Goal: Information Seeking & Learning: Check status

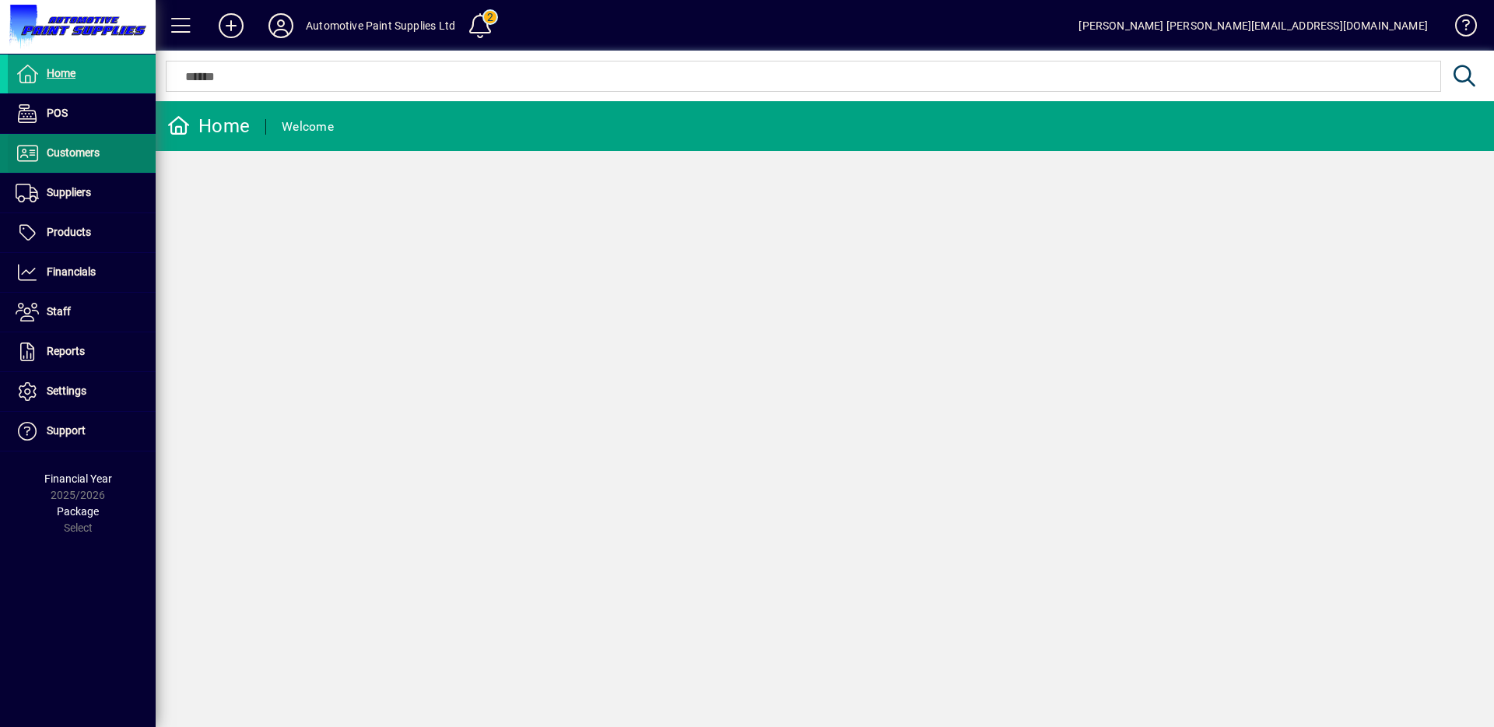
click at [67, 148] on span "Customers" at bounding box center [73, 152] width 53 height 12
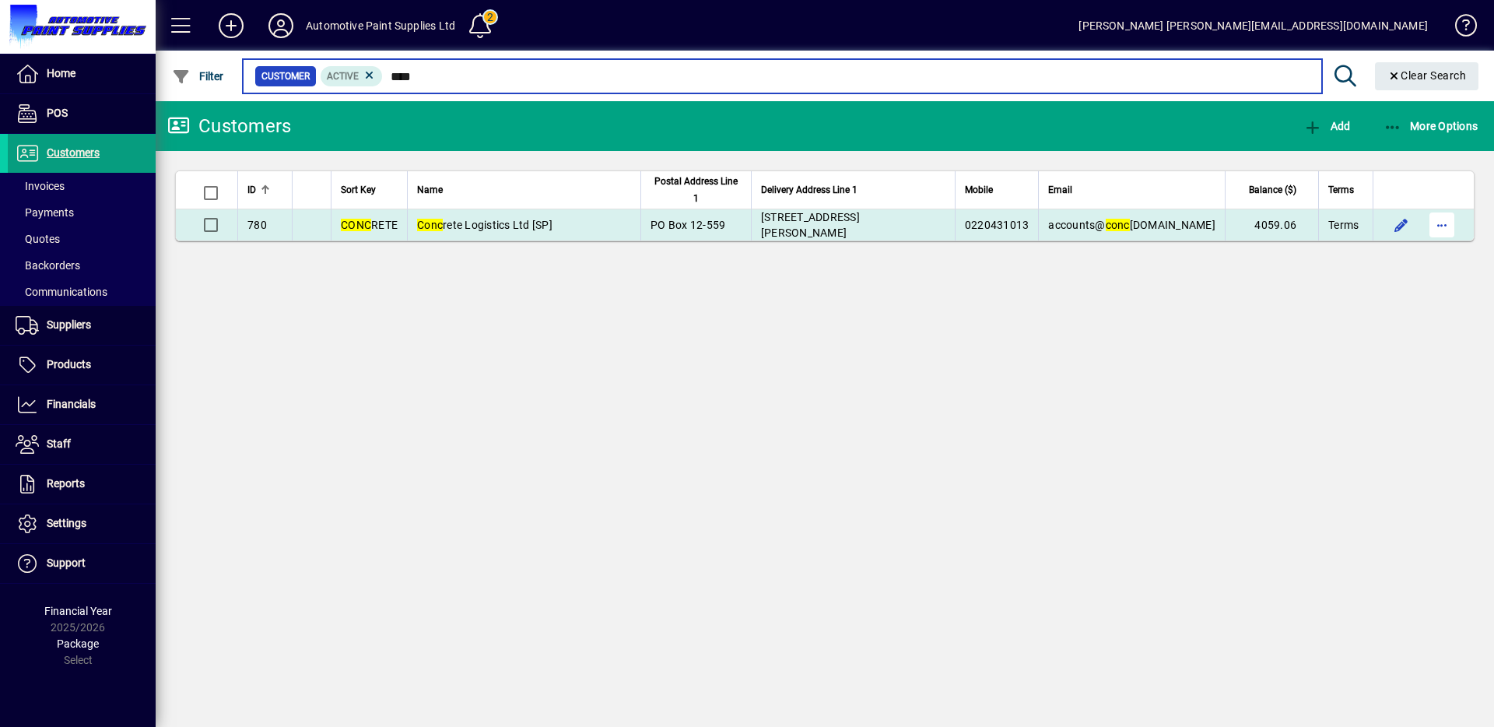
type input "****"
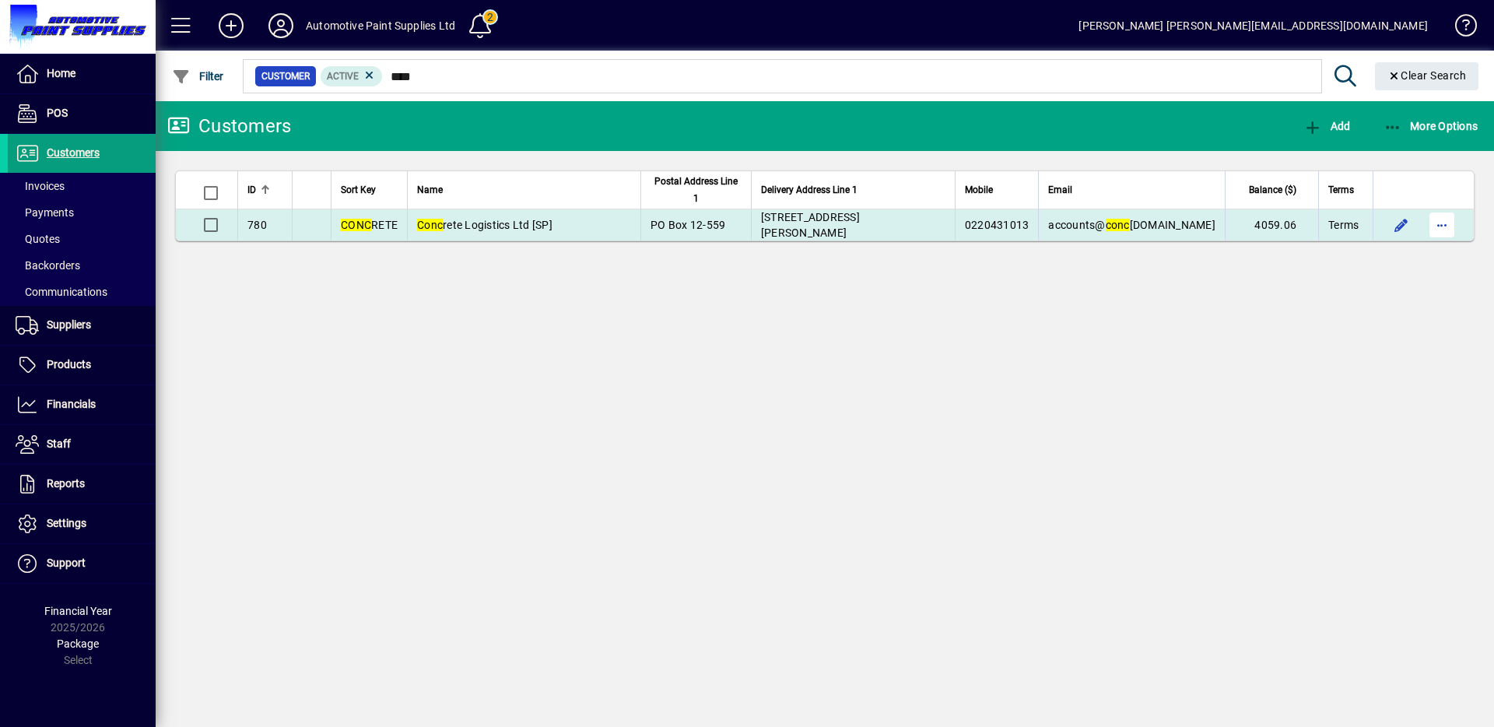
click at [1447, 226] on span "button" at bounding box center [1441, 224] width 37 height 37
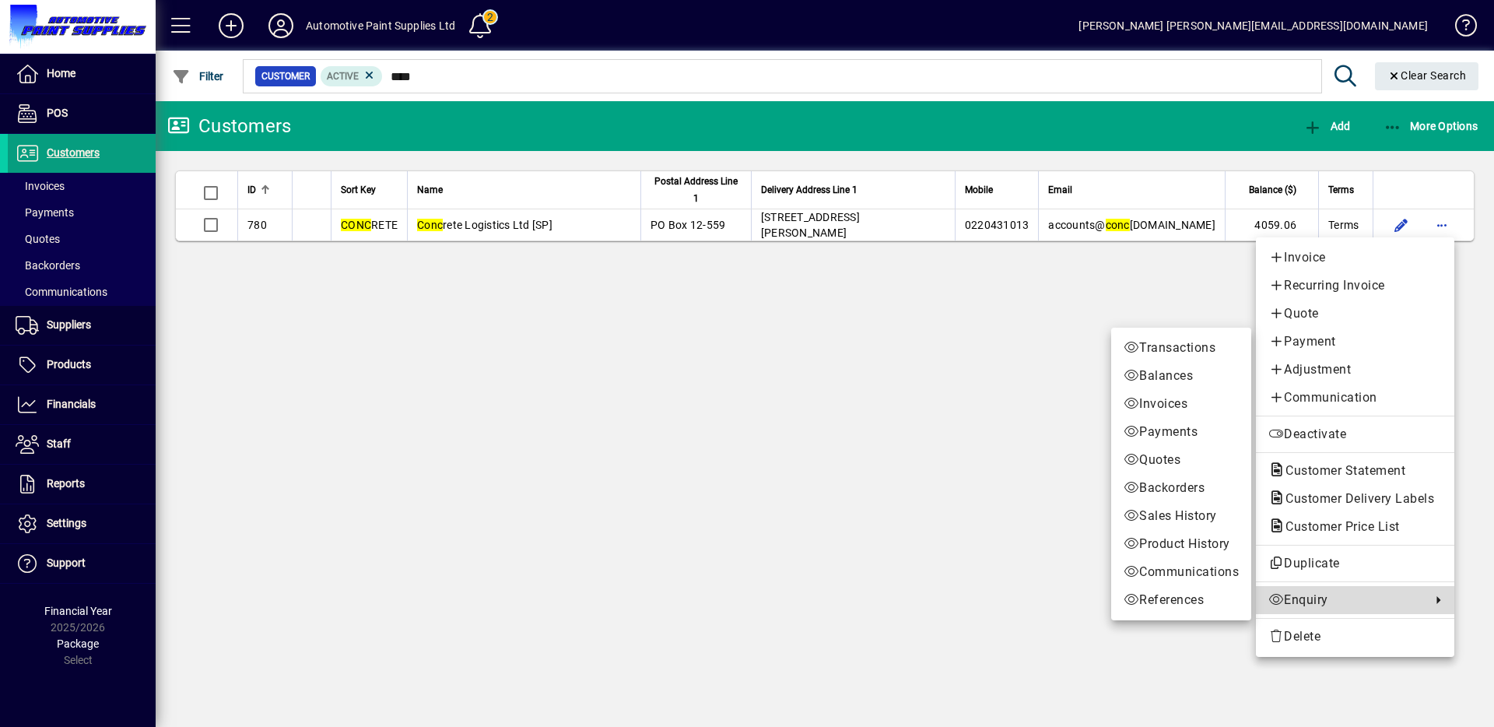
click at [1277, 591] on span "Enquiry" at bounding box center [1345, 600] width 155 height 19
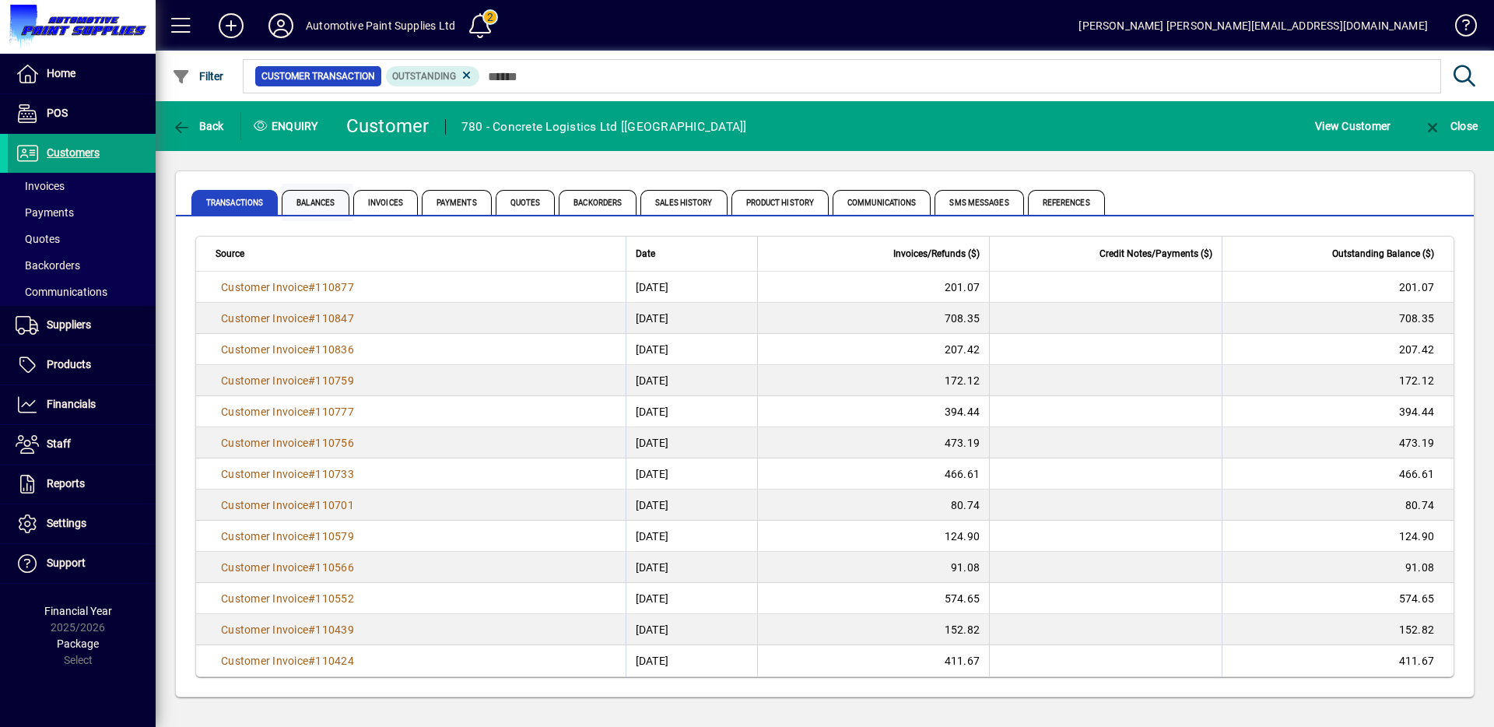
click at [306, 200] on span "Balances" at bounding box center [316, 202] width 68 height 25
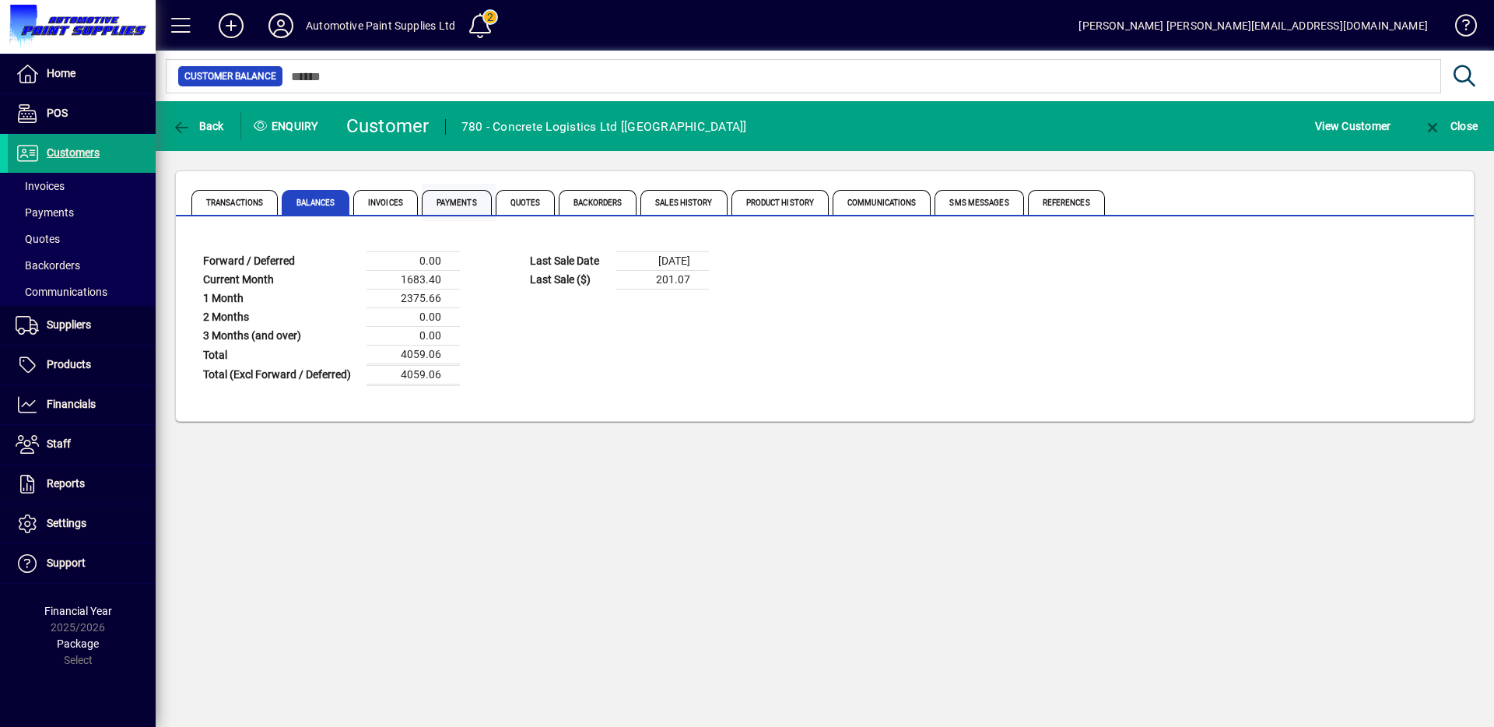
click at [466, 200] on span "Payments" at bounding box center [457, 202] width 70 height 25
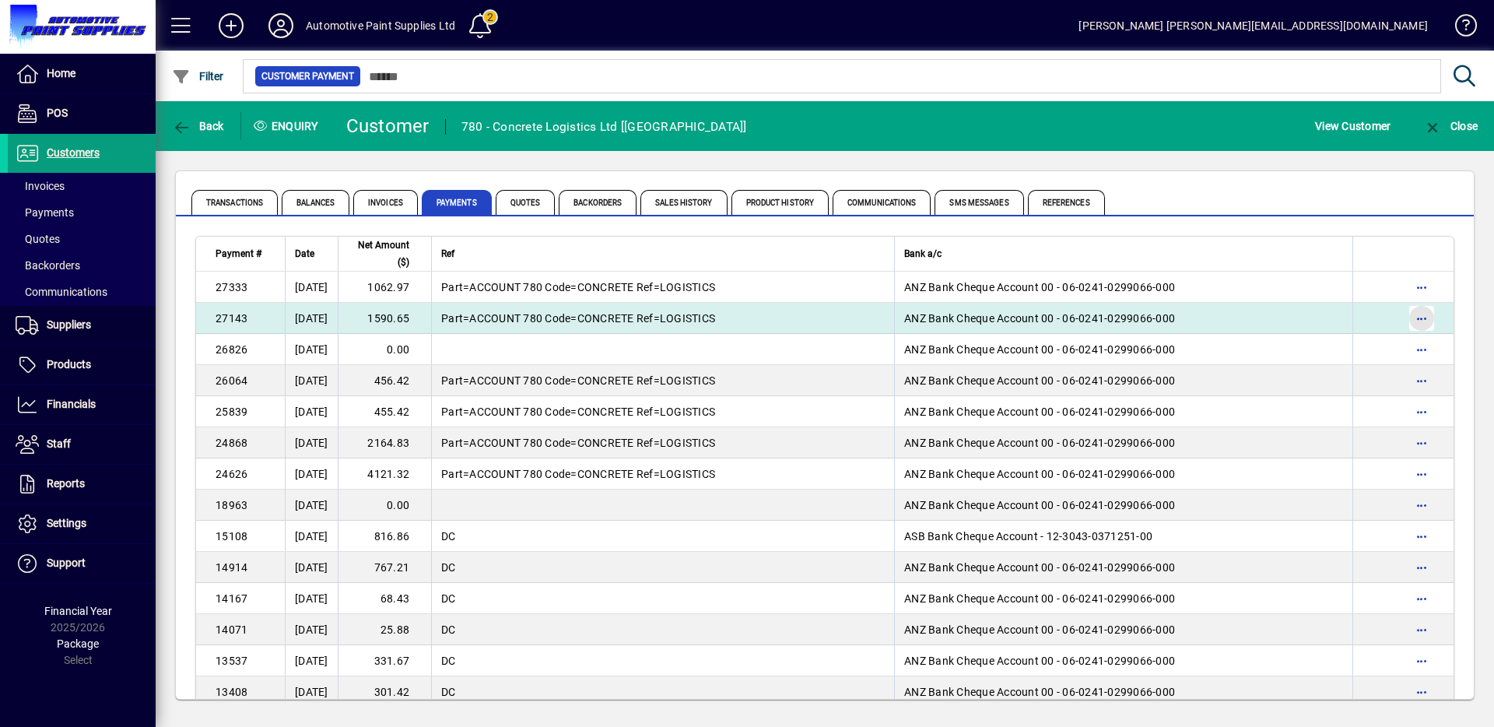
click at [1412, 323] on span "button" at bounding box center [1421, 318] width 37 height 37
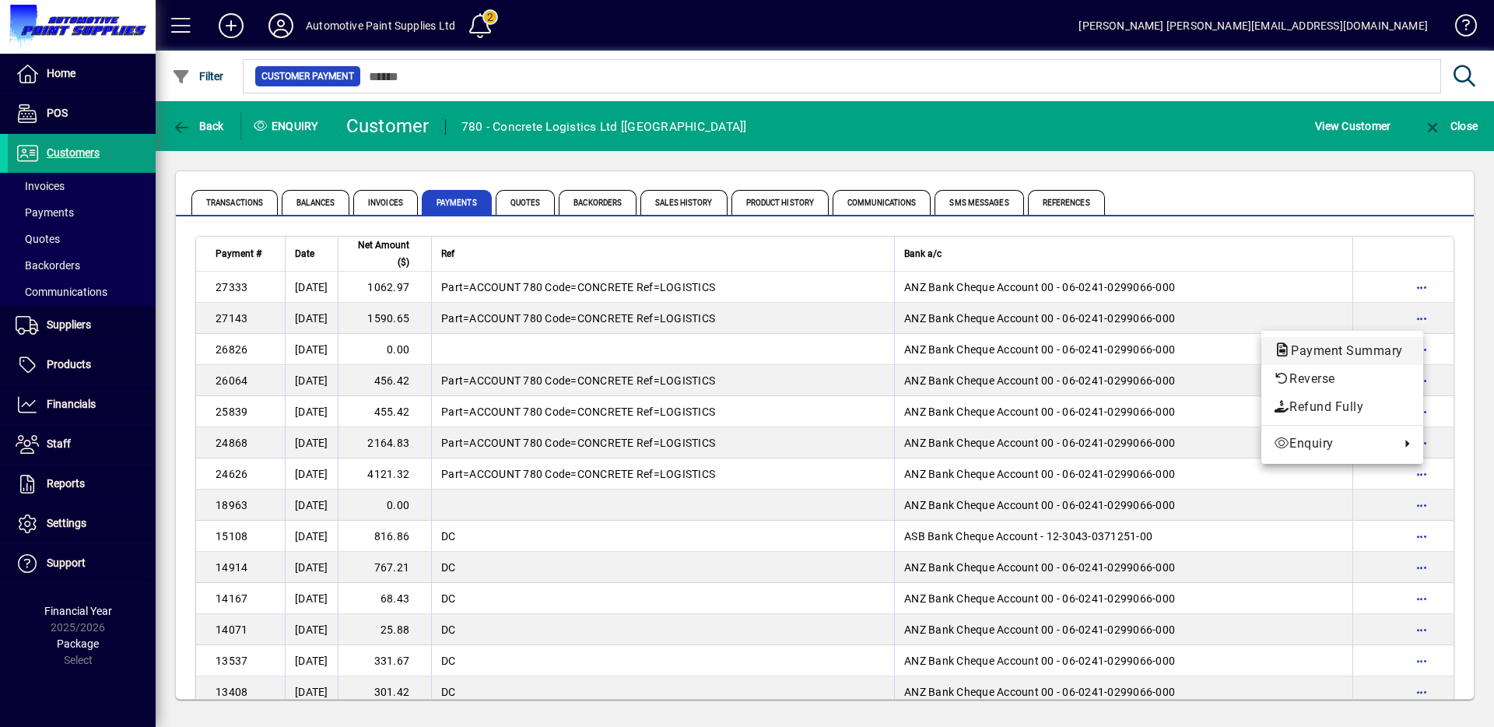
click at [1322, 354] on span "Payment Summary" at bounding box center [1342, 350] width 137 height 15
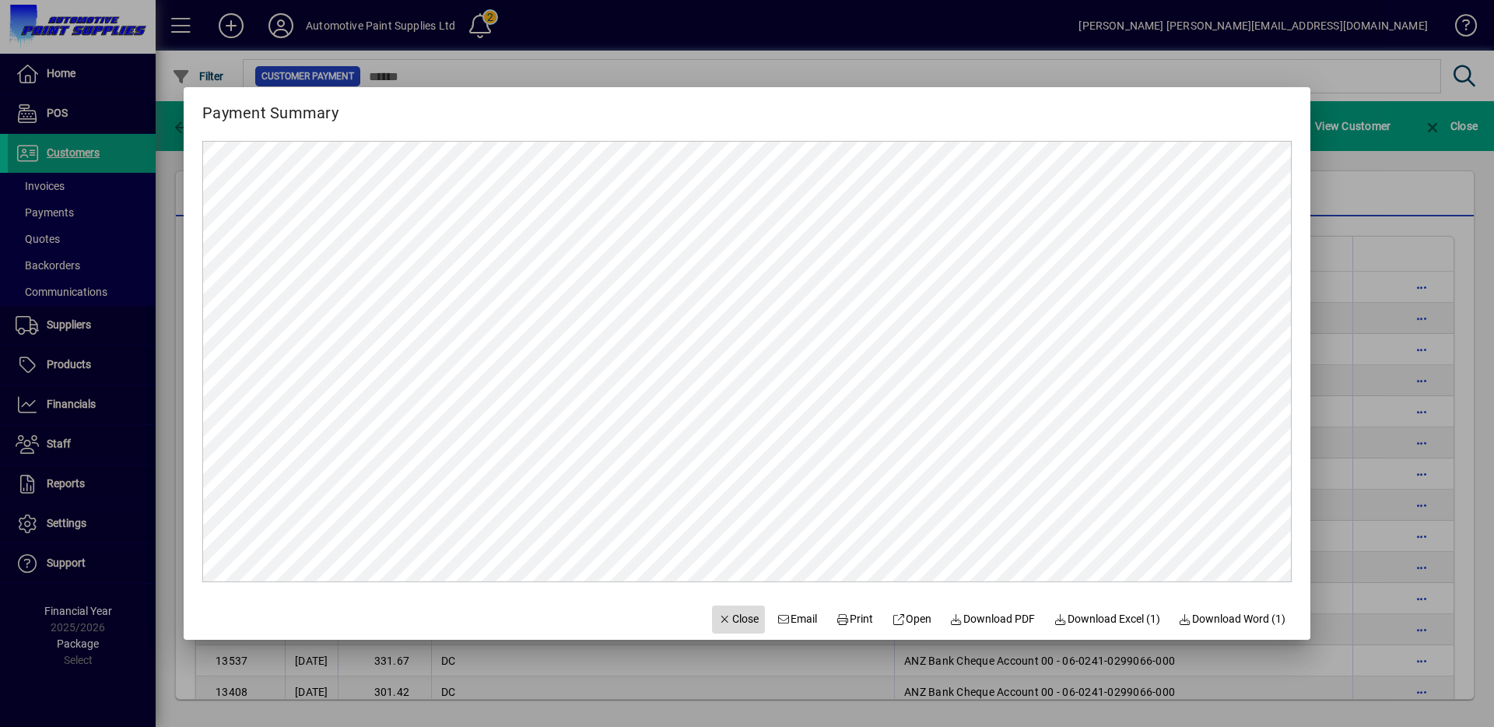
click at [725, 613] on span "Close" at bounding box center [738, 619] width 40 height 16
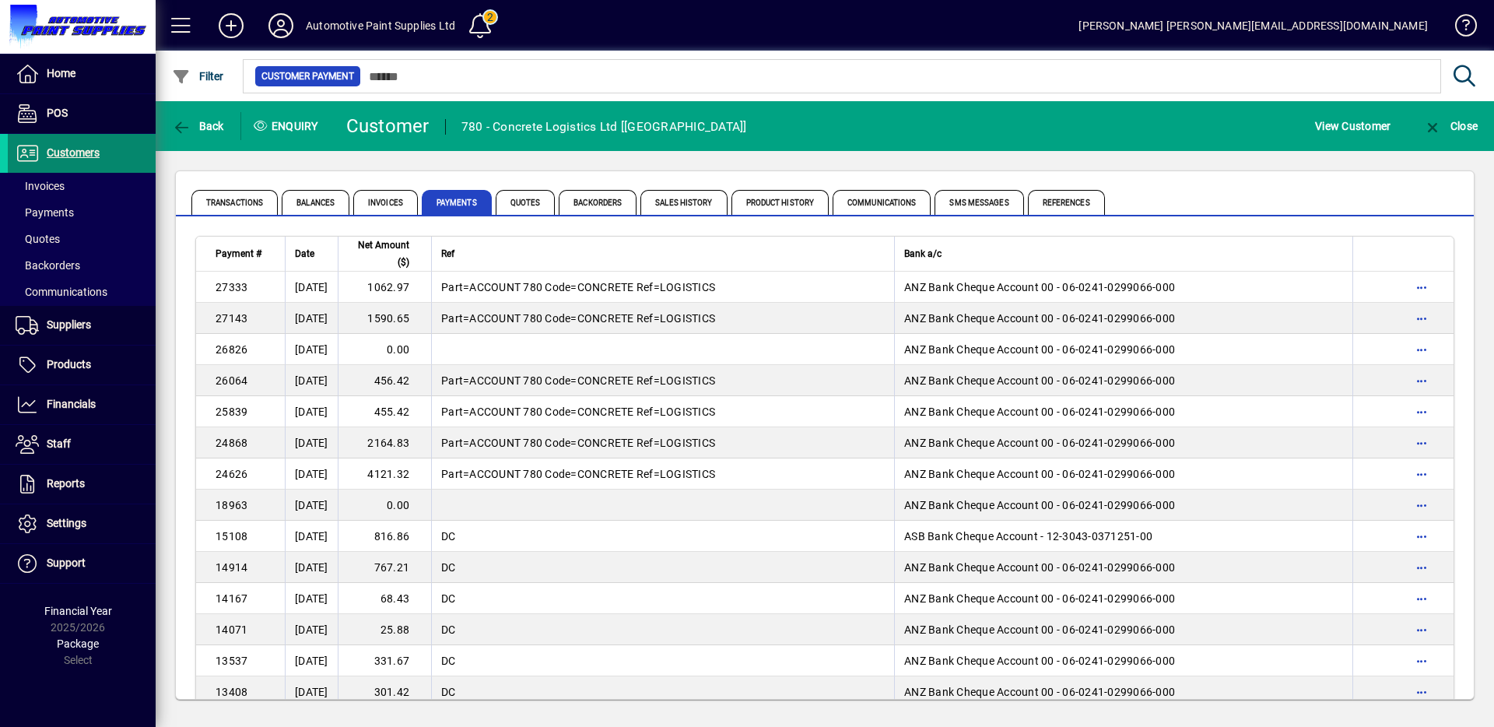
click at [63, 148] on span "Customers" at bounding box center [73, 152] width 53 height 12
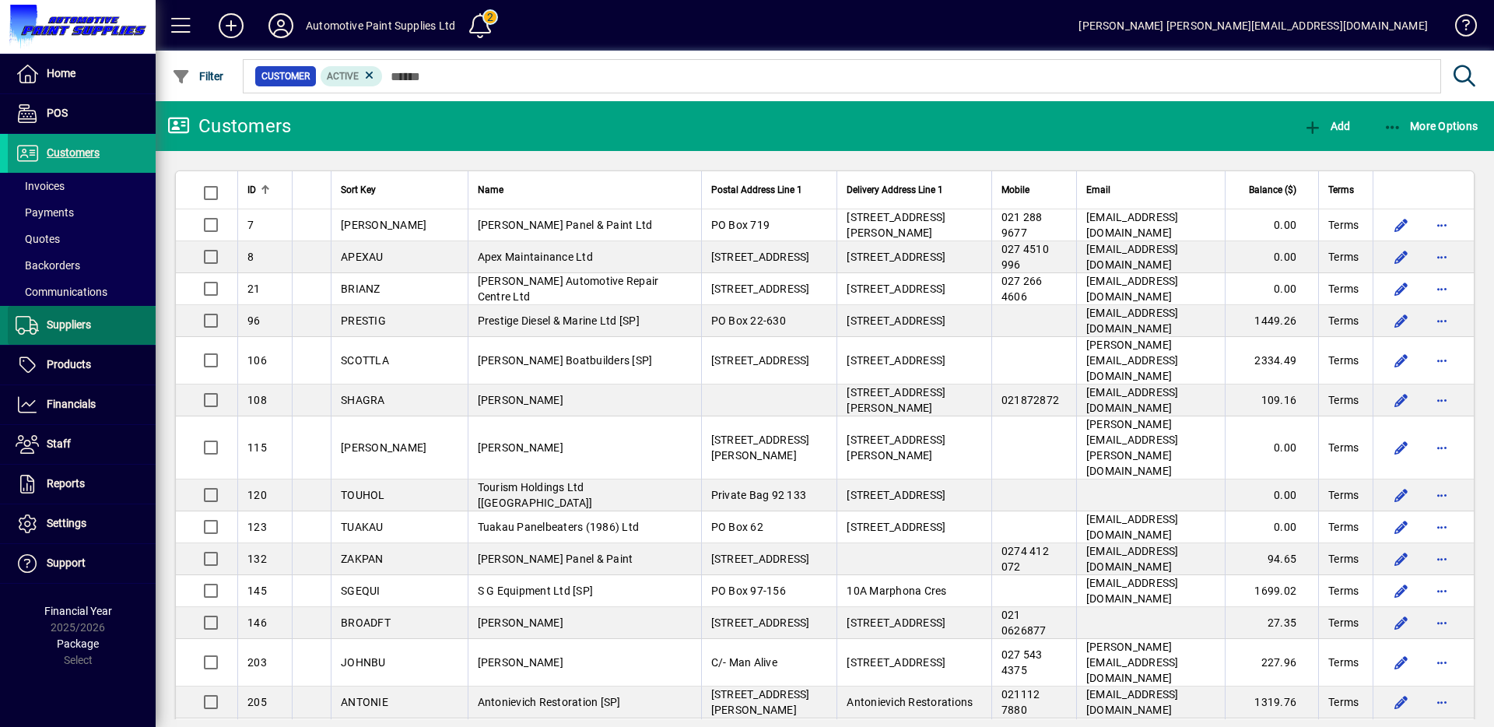
drag, startPoint x: 81, startPoint y: 335, endPoint x: 89, endPoint y: 327, distance: 11.0
click at [80, 335] on span at bounding box center [82, 325] width 148 height 37
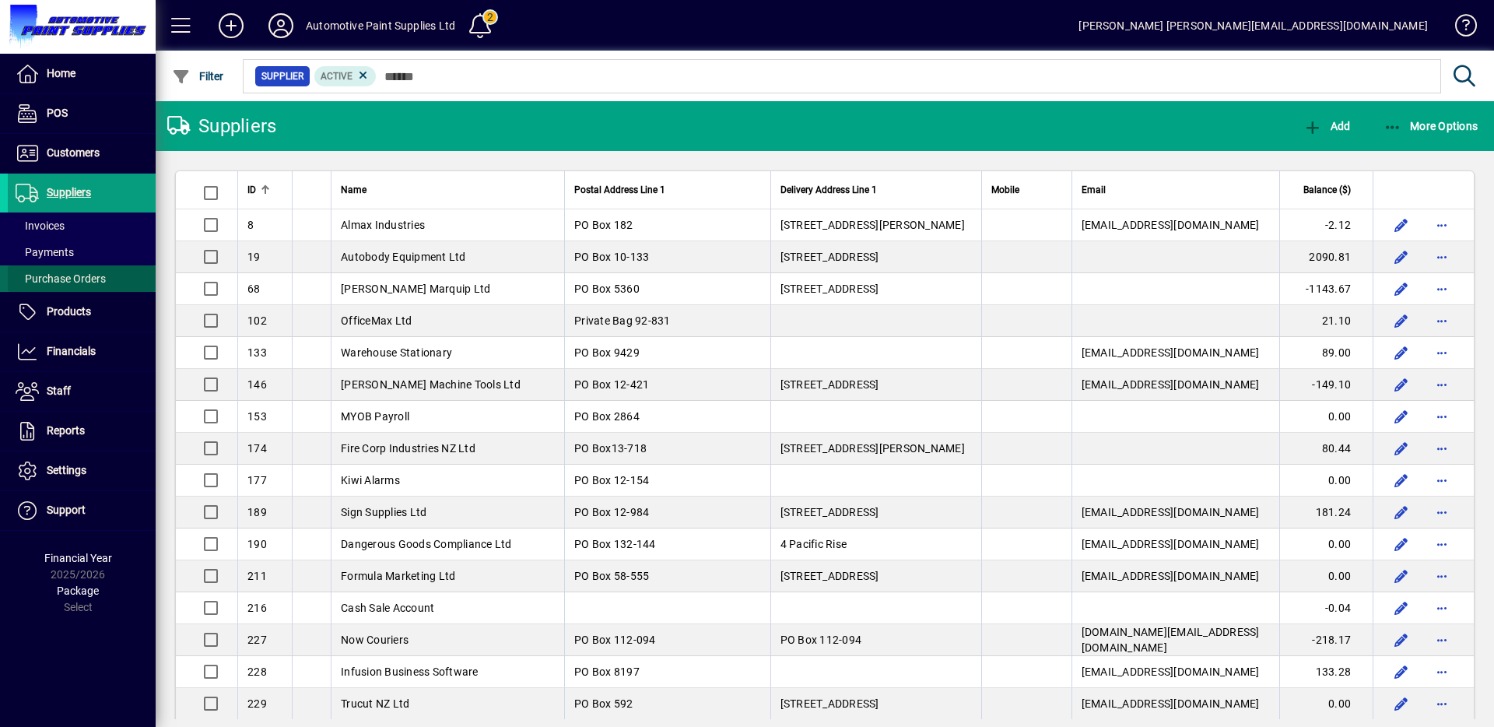
click at [96, 286] on span "Purchase Orders" at bounding box center [57, 279] width 98 height 16
